Goal: Transaction & Acquisition: Purchase product/service

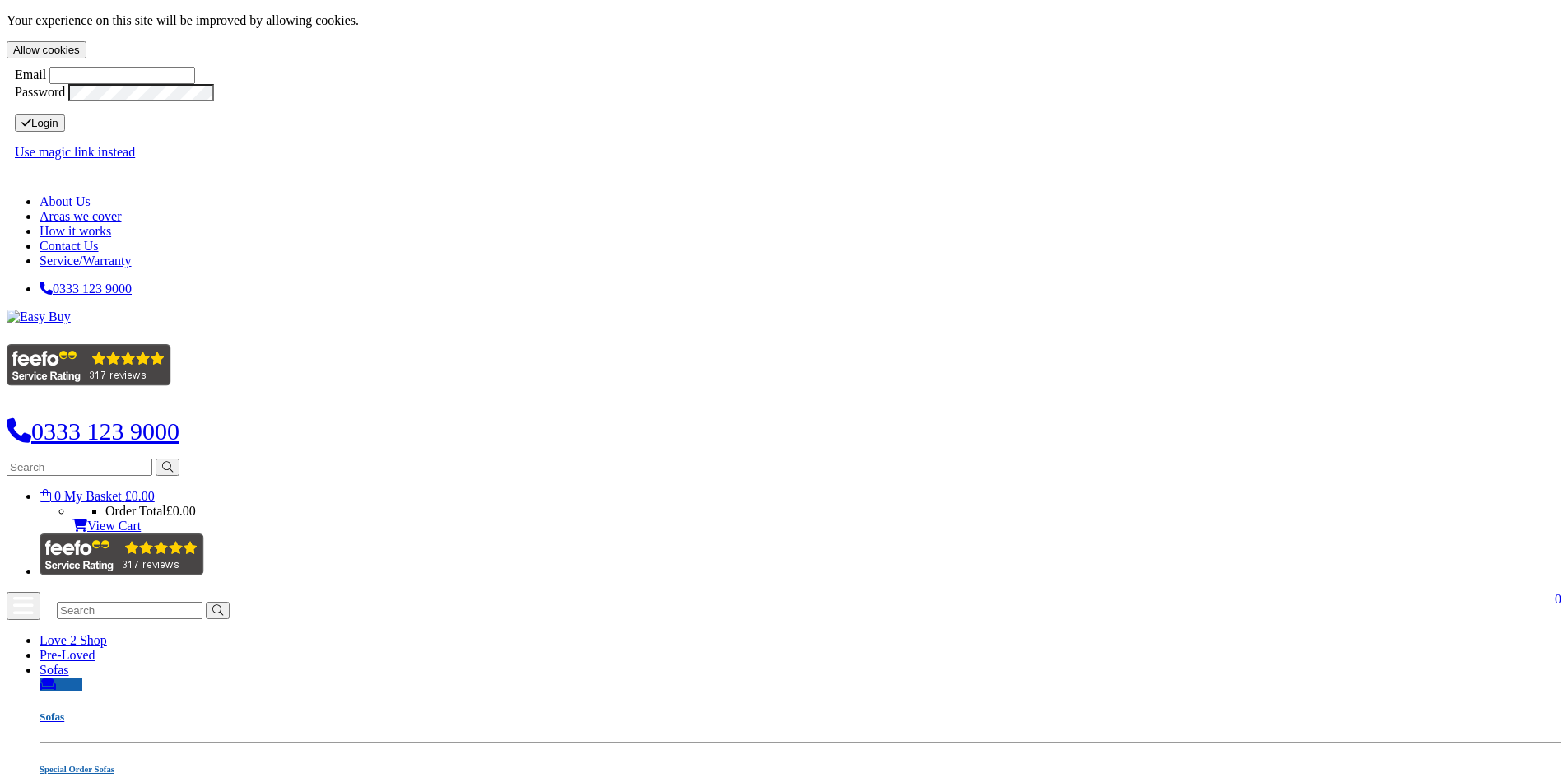
select select "104"
select select "Weekly"
select select "104"
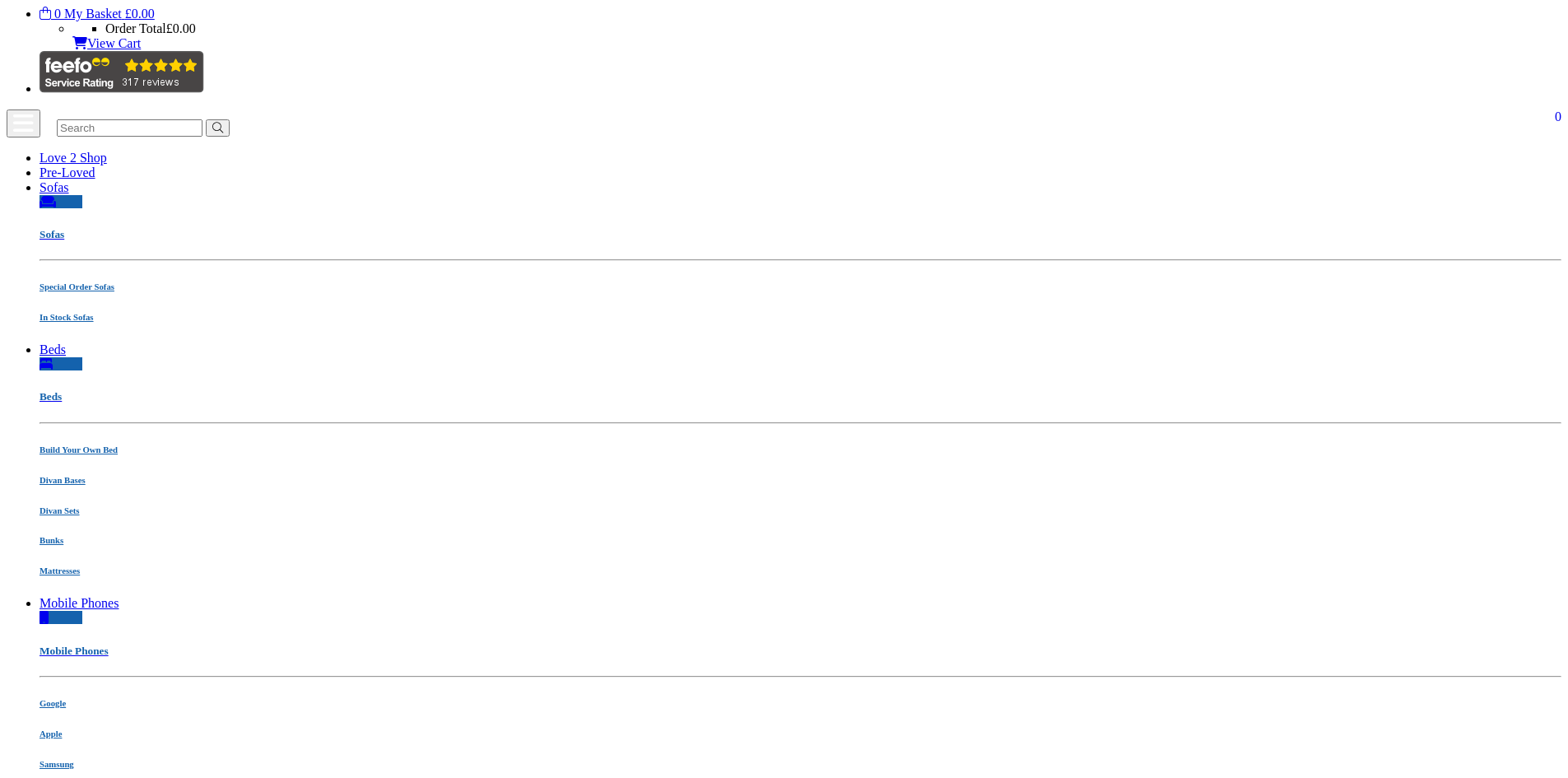
scroll to position [164, 0]
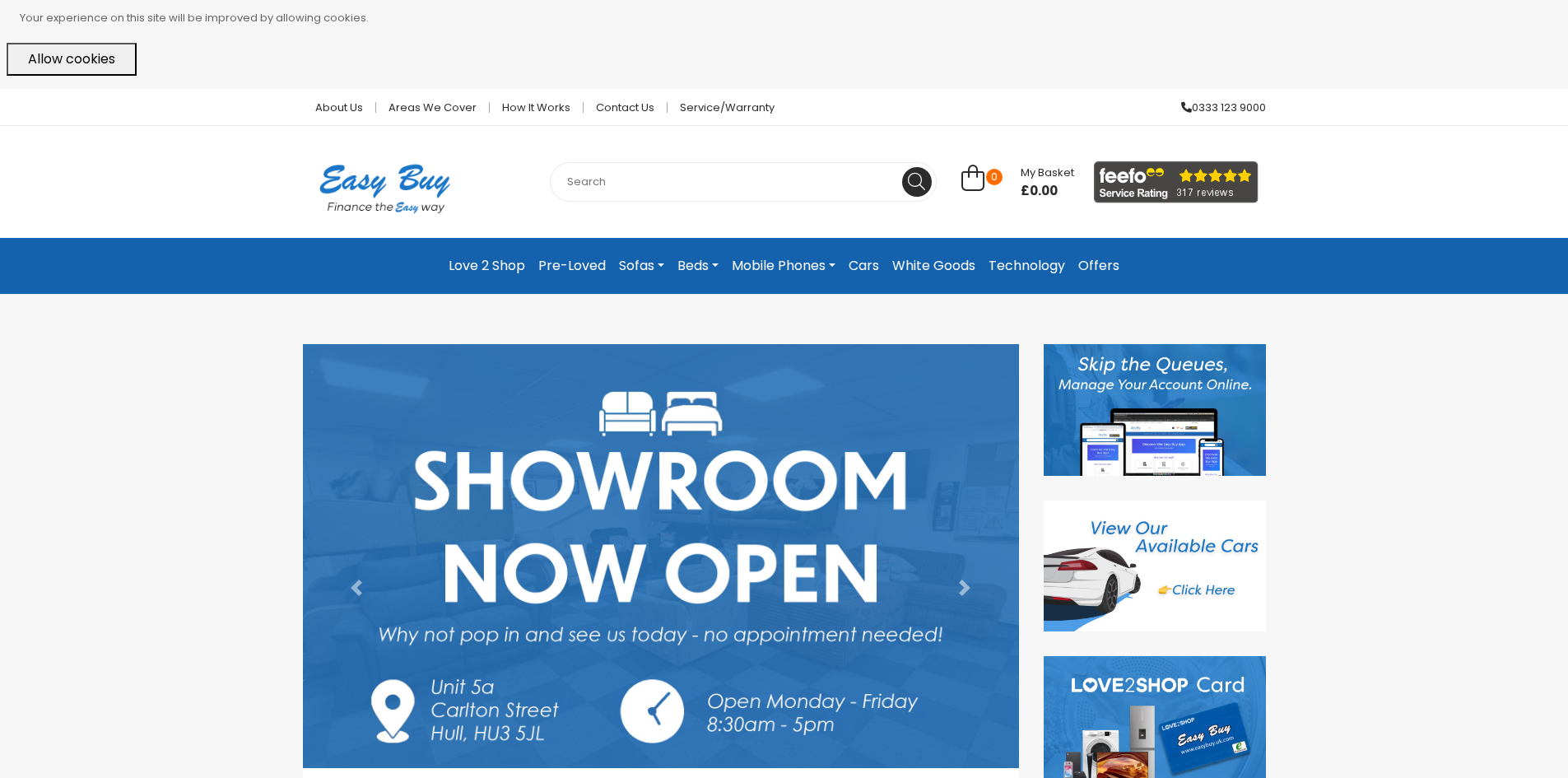
click at [702, 186] on input "text" at bounding box center [743, 182] width 387 height 40
type input "pixel 10"
click at [902, 167] on button at bounding box center [917, 182] width 30 height 30
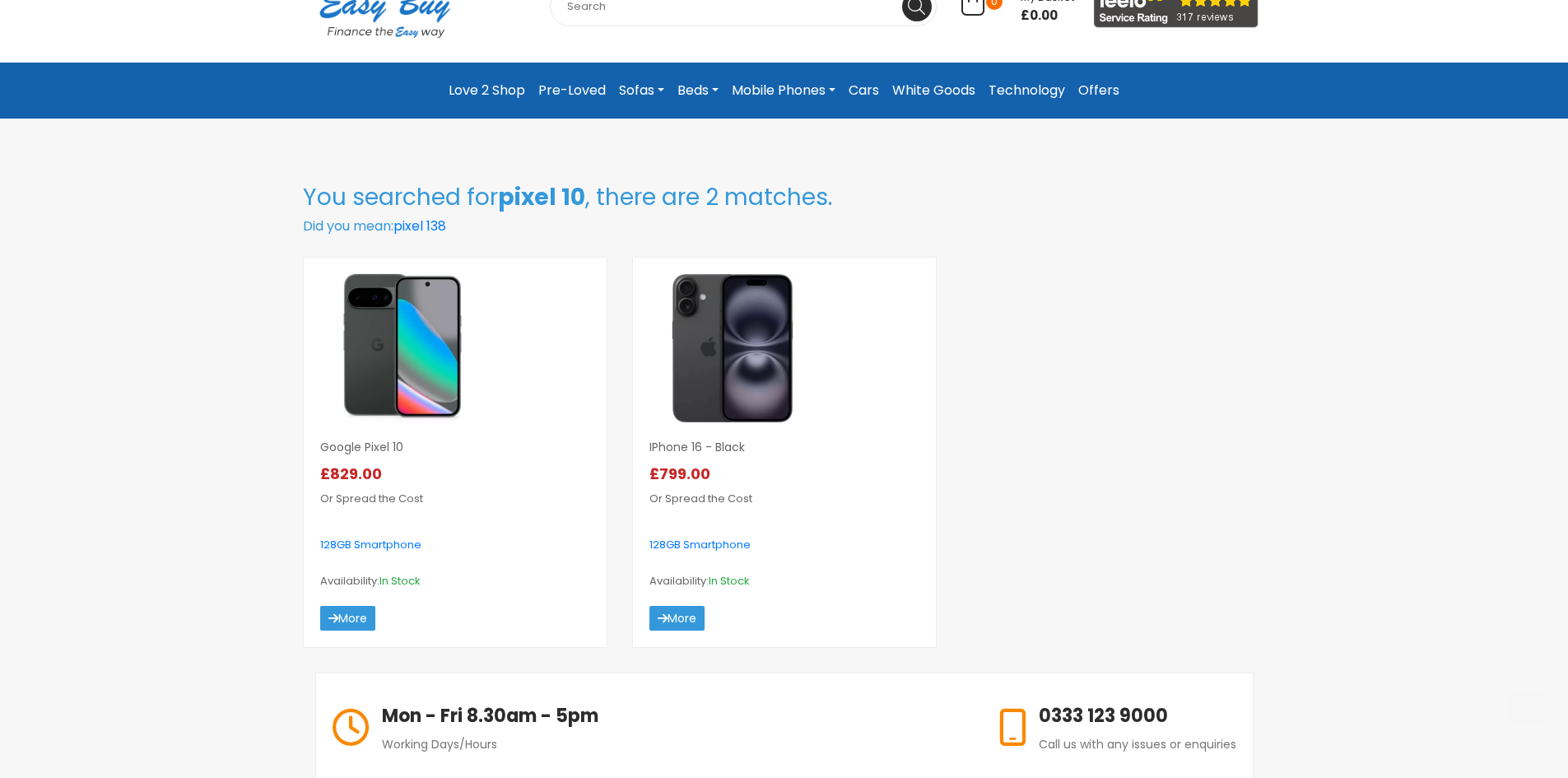
scroll to position [329, 0]
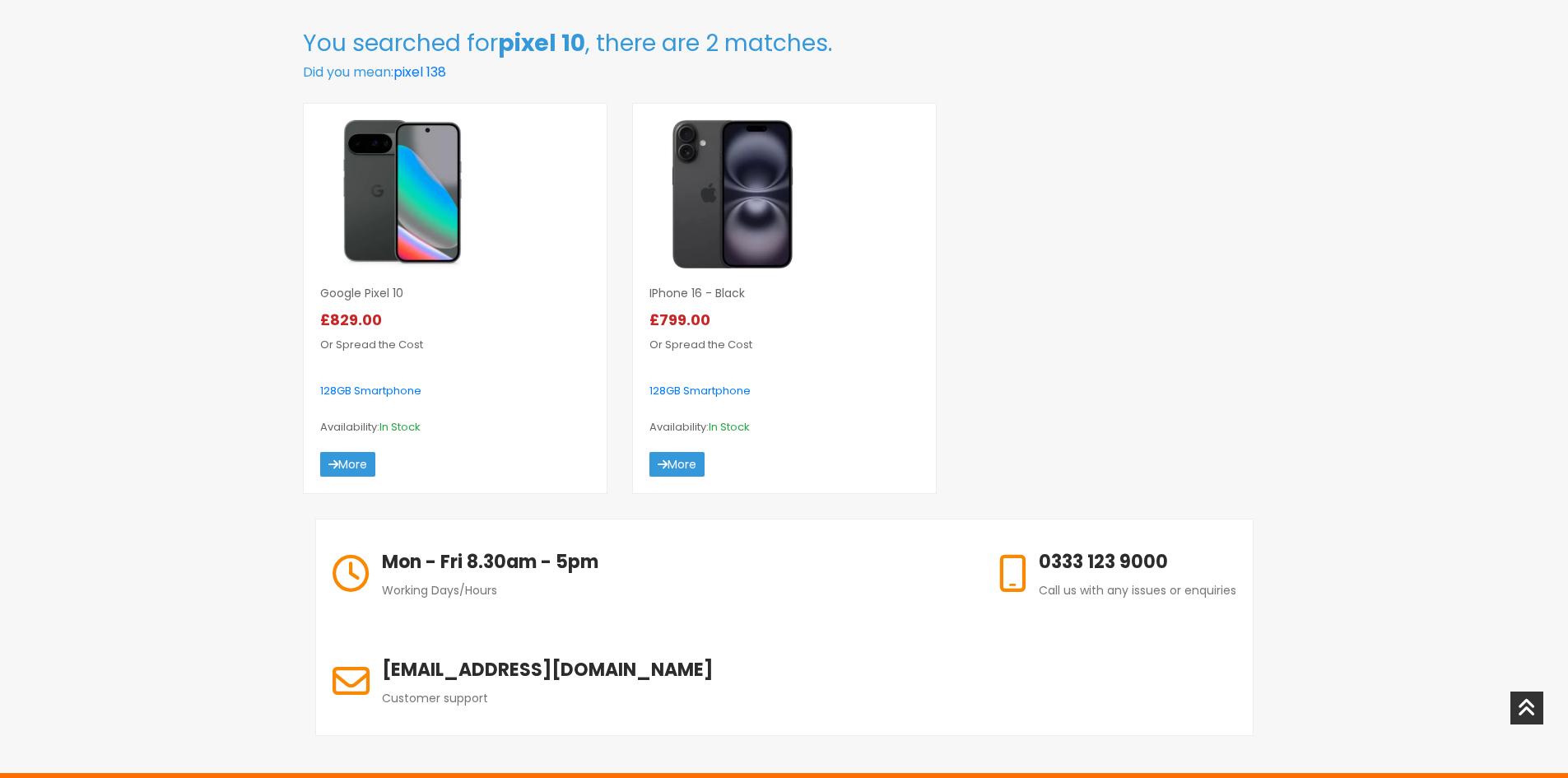
click at [359, 183] on img at bounding box center [403, 194] width 167 height 148
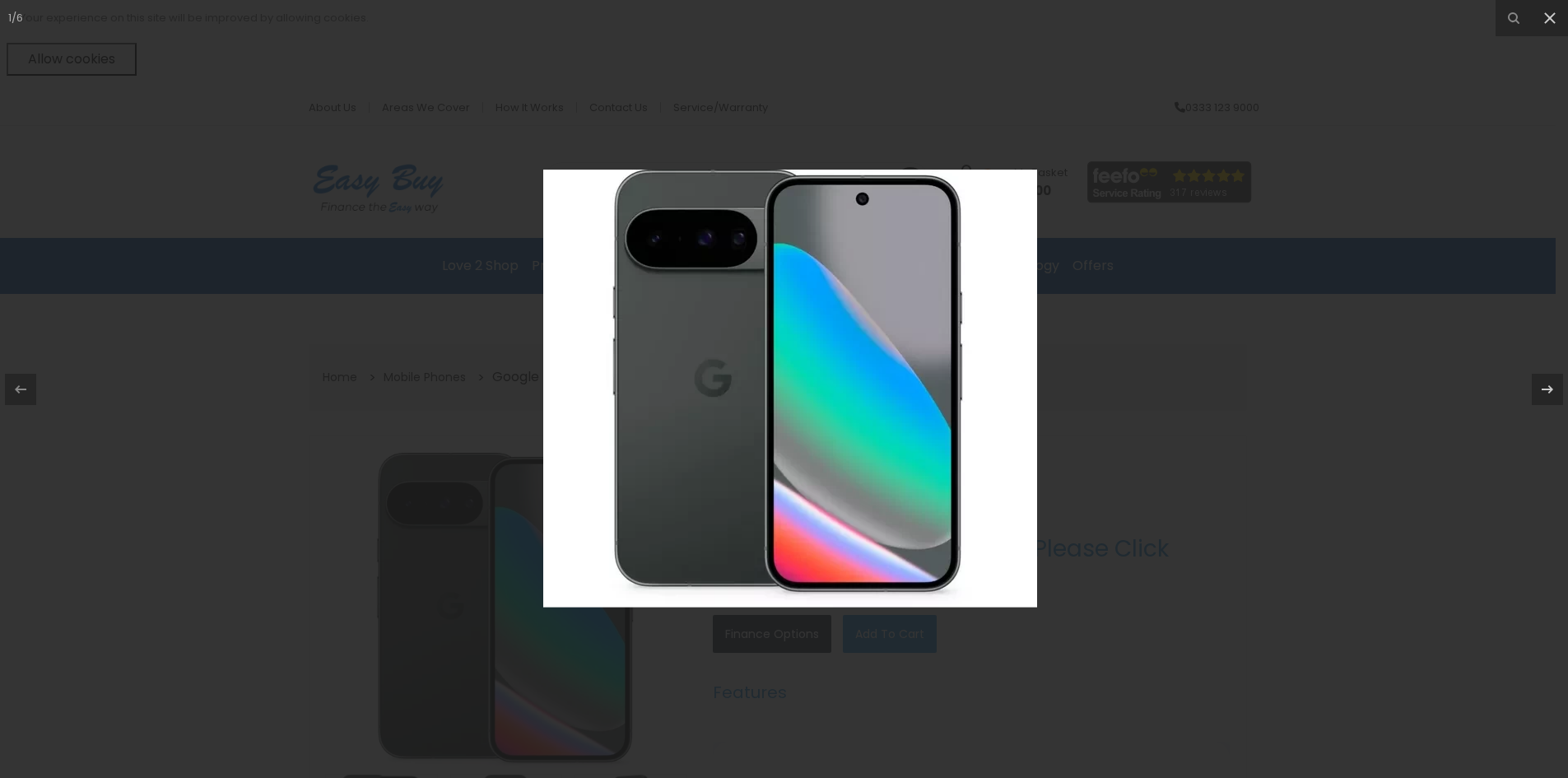
select select "104"
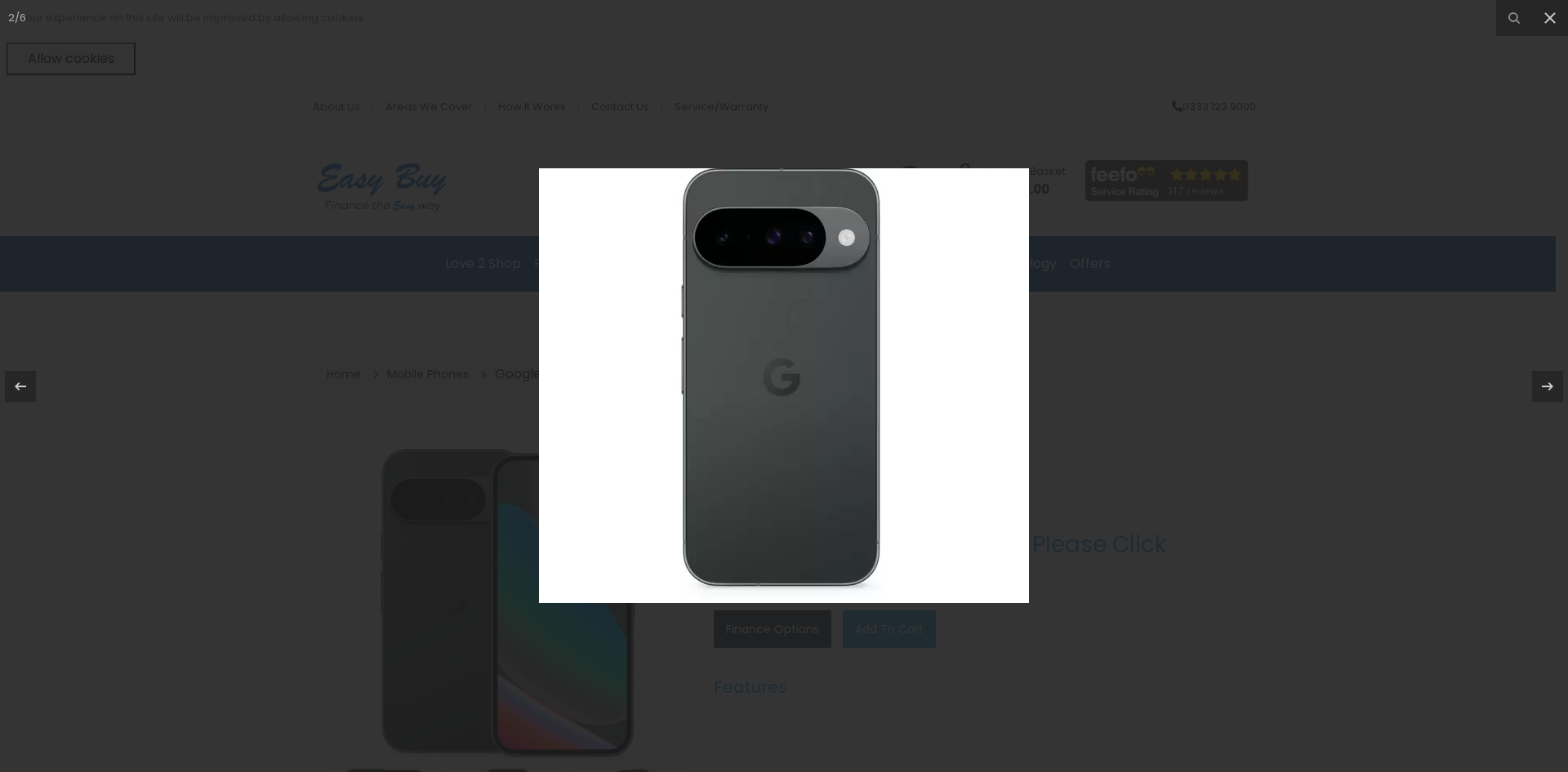
click at [204, 375] on div at bounding box center [784, 386] width 1568 height 772
